Goal: Task Accomplishment & Management: Manage account settings

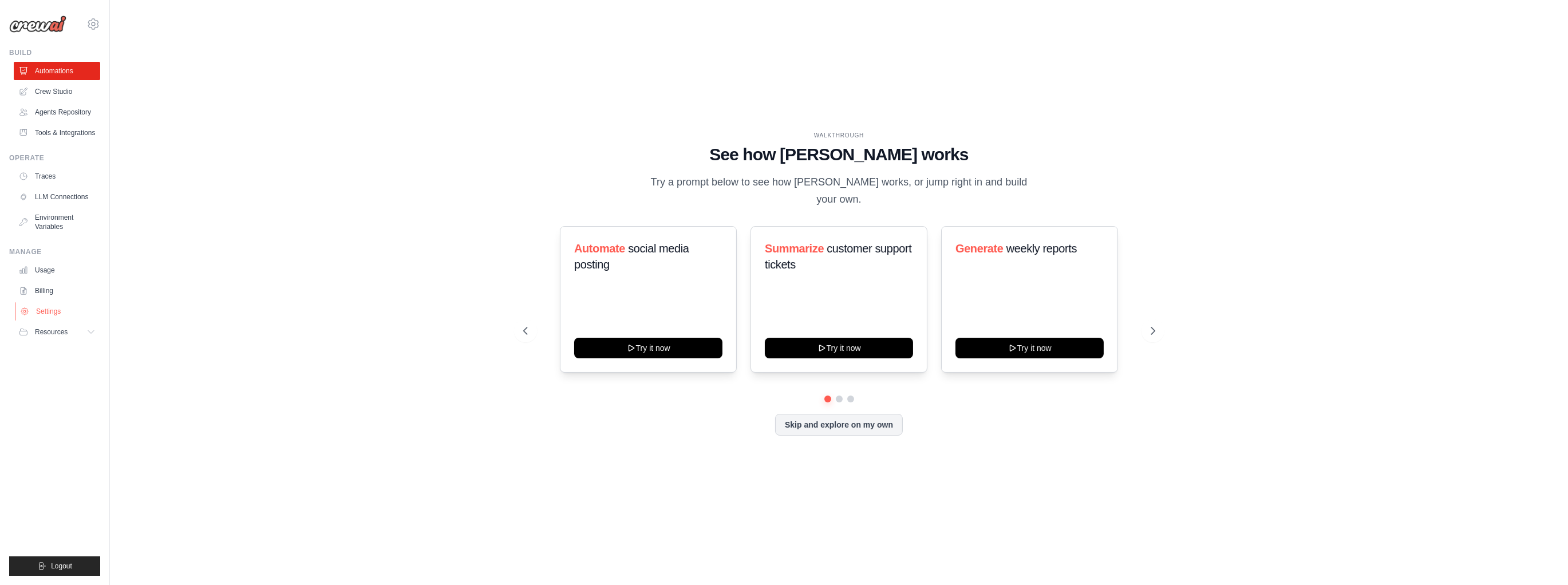
click at [45, 313] on link "Settings" at bounding box center [58, 311] width 87 height 18
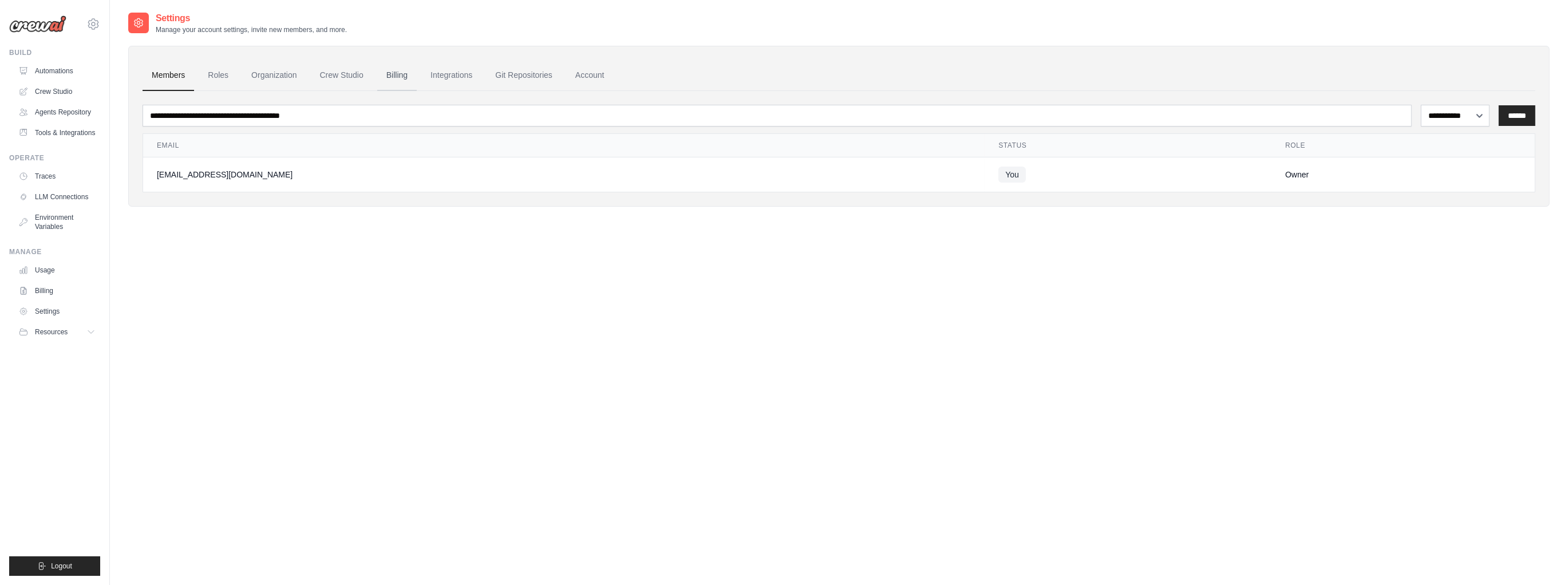
click at [400, 75] on link "Billing" at bounding box center [396, 75] width 39 height 31
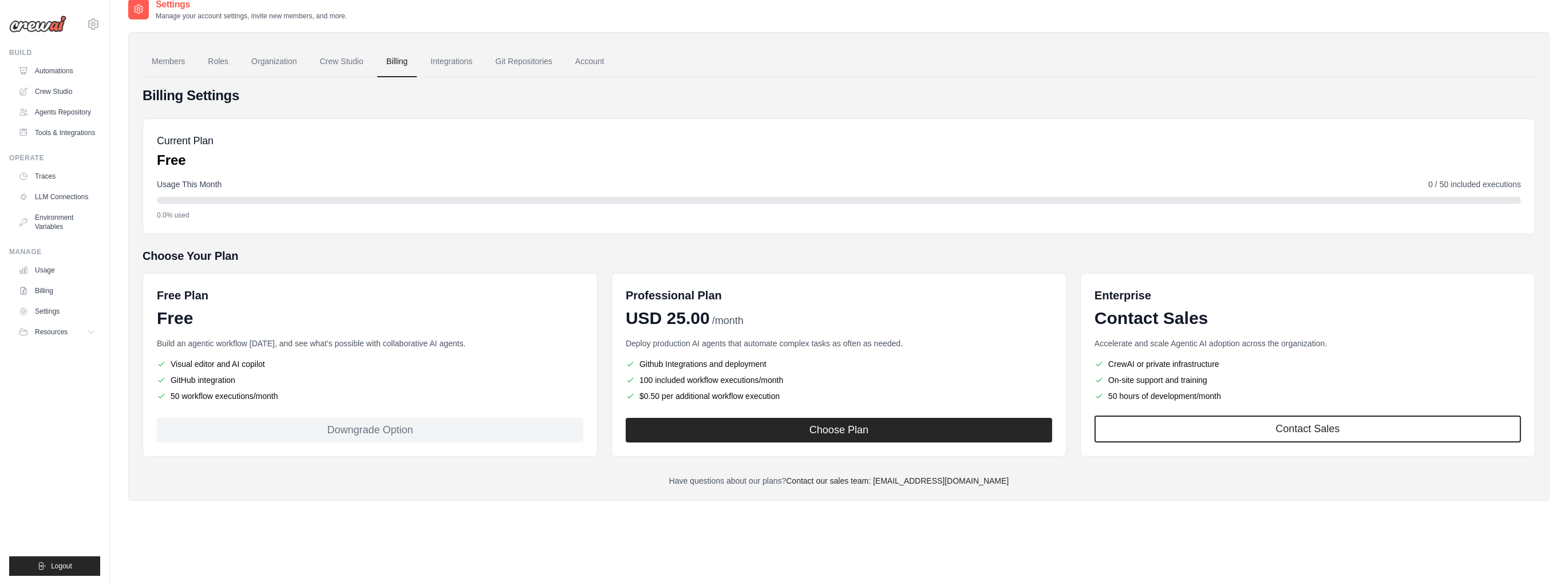
scroll to position [23, 0]
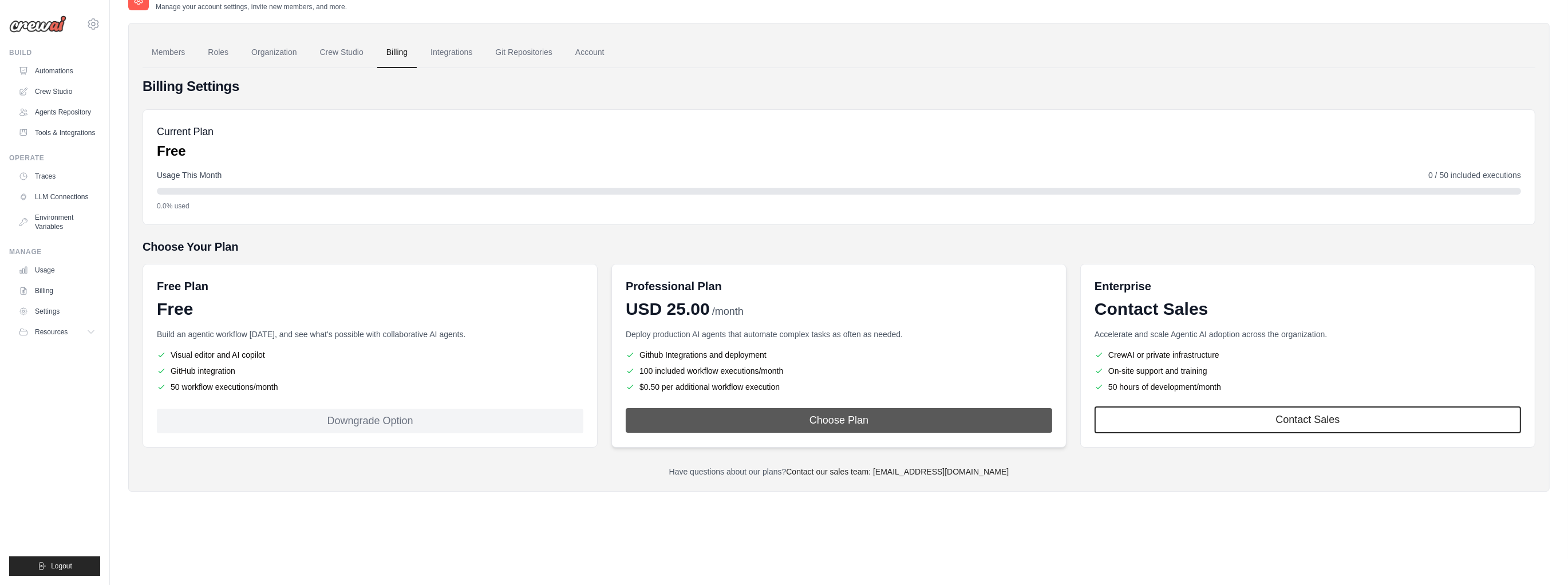
click at [842, 425] on button "Choose Plan" at bounding box center [839, 421] width 427 height 25
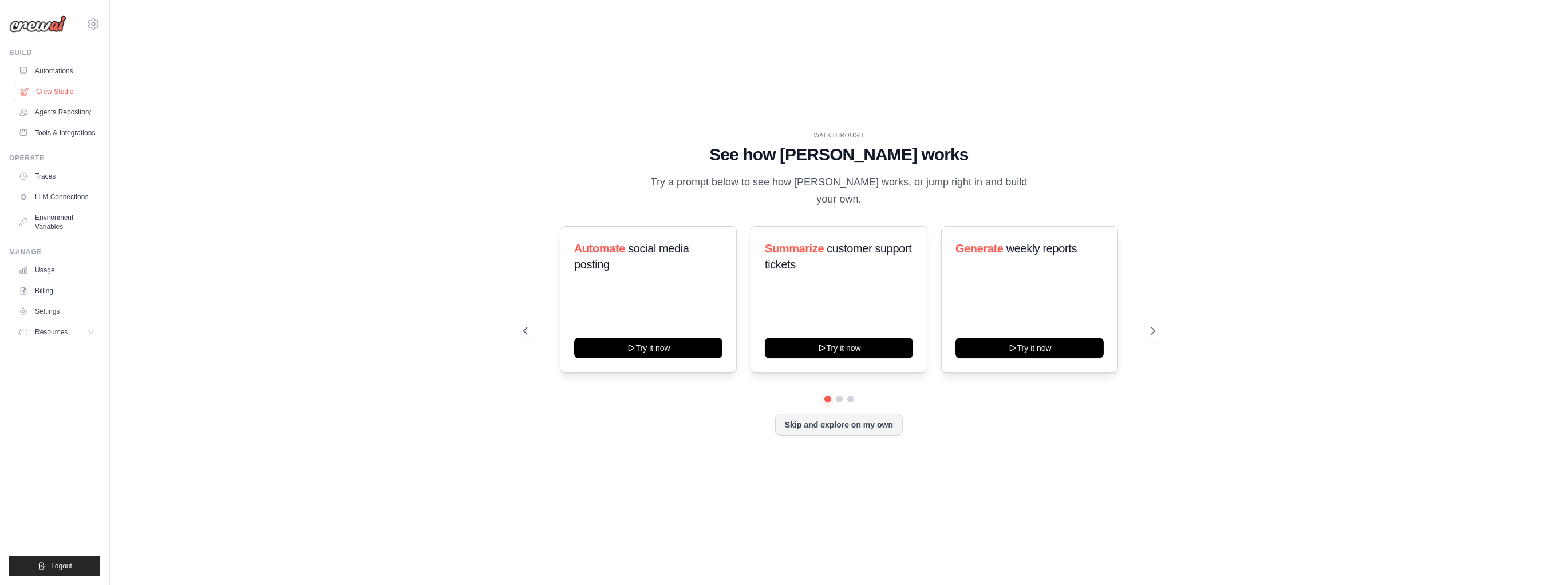
click at [64, 95] on link "Crew Studio" at bounding box center [58, 91] width 87 height 18
